Goal: Find specific page/section

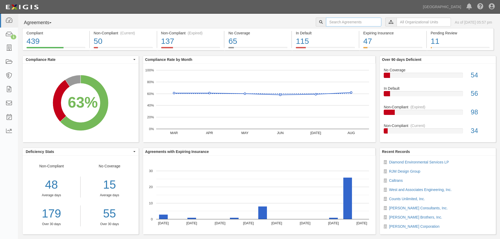
click at [342, 24] on input "text" at bounding box center [353, 22] width 55 height 9
click at [337, 23] on input "a2024-" at bounding box center [353, 22] width 55 height 9
type input "a2024-201"
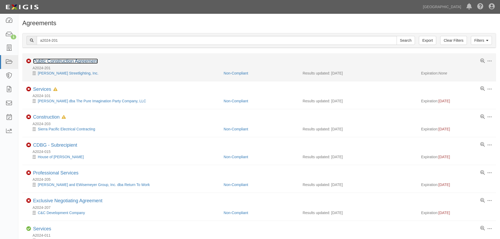
click at [59, 62] on link "Public Construction Agreement" at bounding box center [65, 61] width 65 height 5
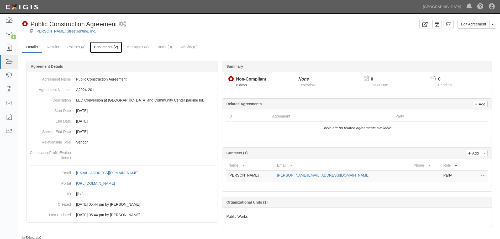
drag, startPoint x: 108, startPoint y: 49, endPoint x: 98, endPoint y: 53, distance: 10.7
click at [108, 49] on link "Documents (2)" at bounding box center [106, 47] width 32 height 11
click at [30, 4] on img at bounding box center [22, 6] width 36 height 9
